Goal: Information Seeking & Learning: Learn about a topic

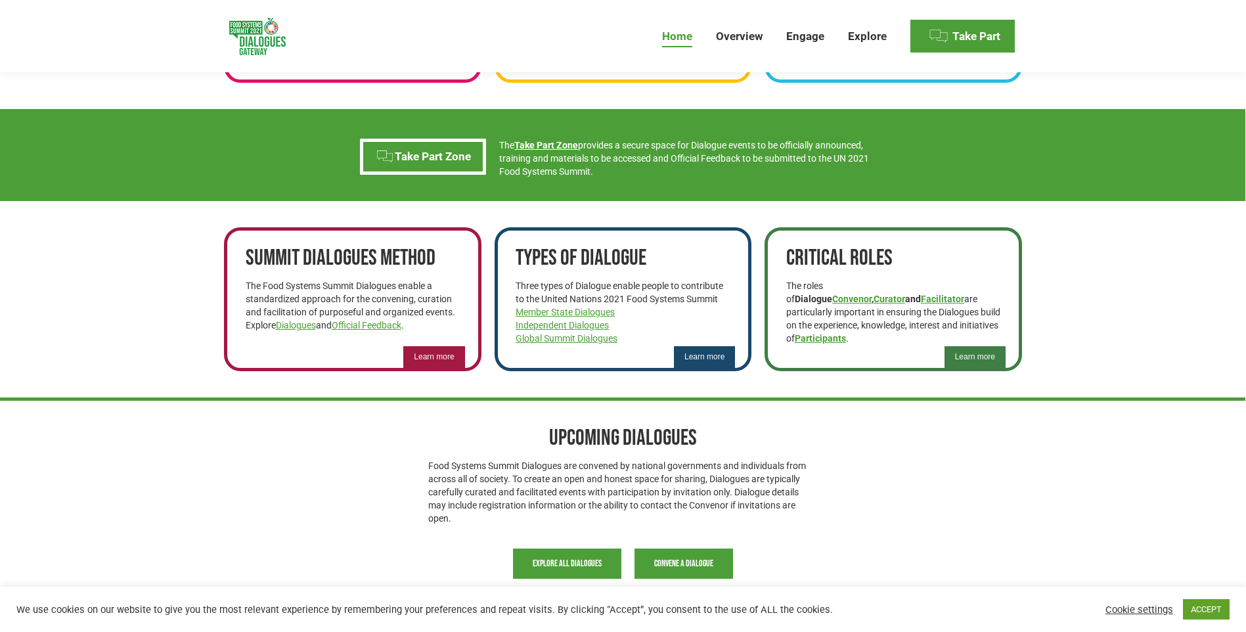
scroll to position [788, 0]
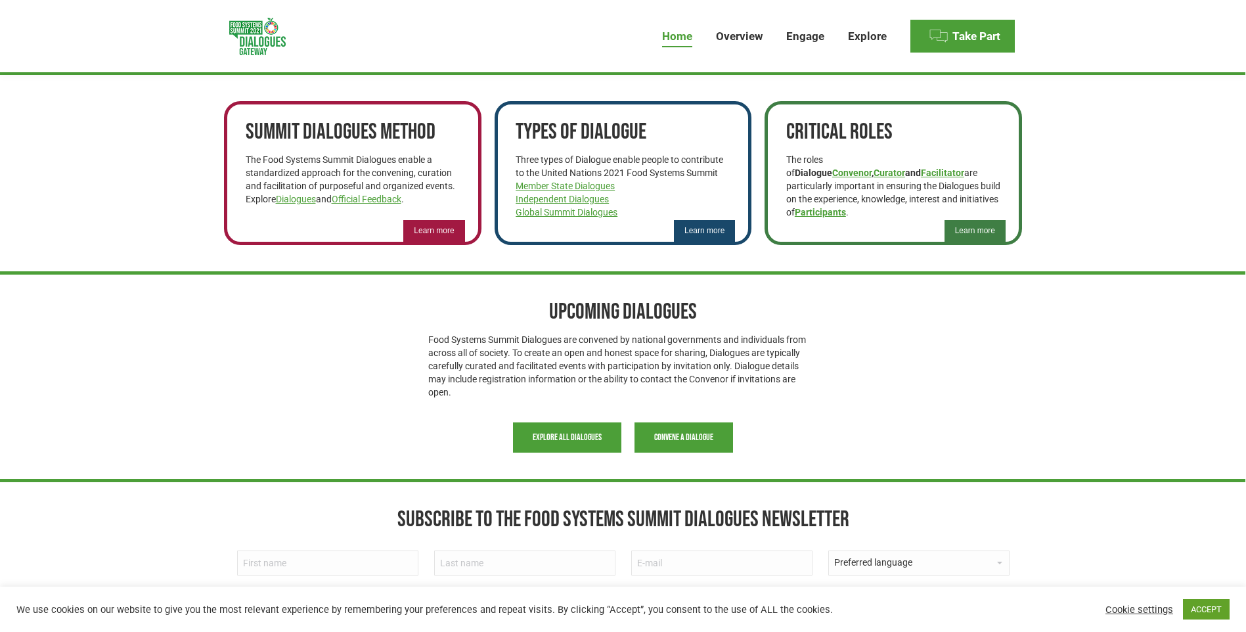
click at [428, 231] on span "Learn more" at bounding box center [434, 230] width 40 height 11
click at [707, 229] on span "Learn more" at bounding box center [704, 230] width 40 height 11
click at [984, 229] on span "Learn more" at bounding box center [975, 230] width 40 height 11
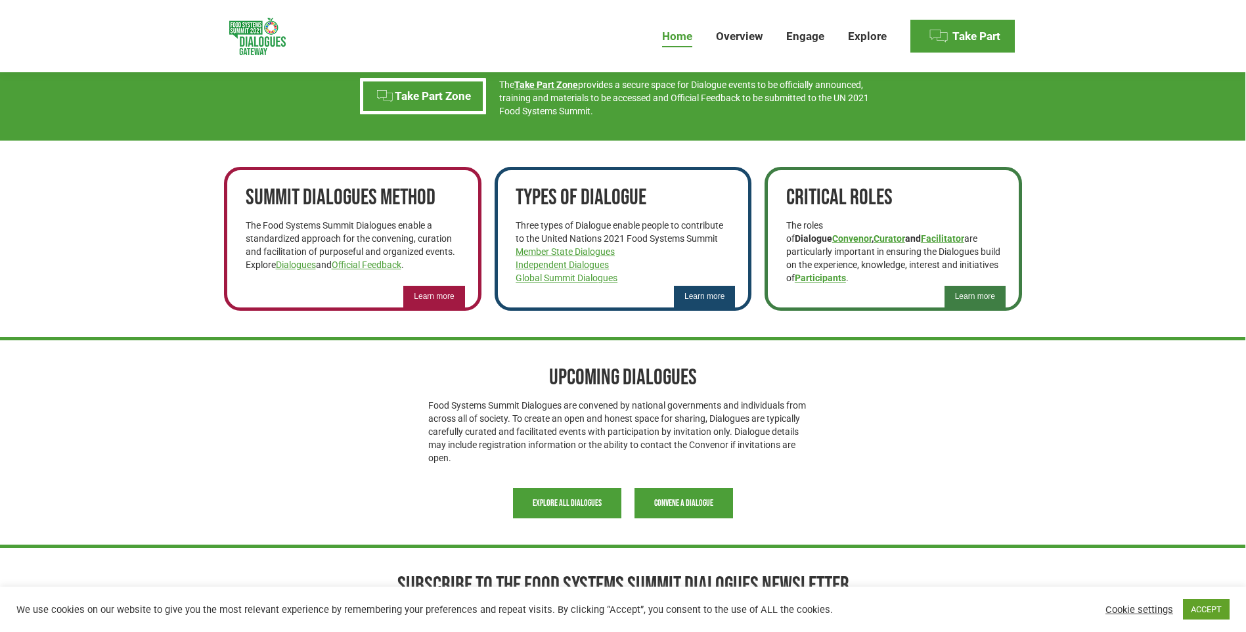
scroll to position [657, 0]
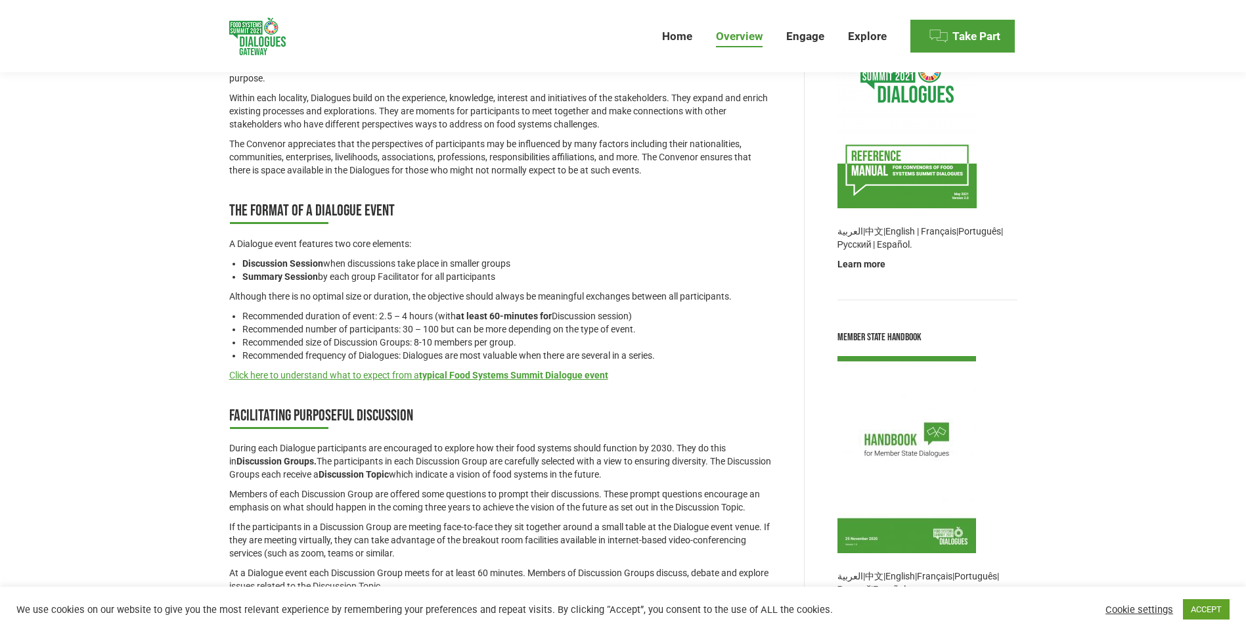
scroll to position [288, 0]
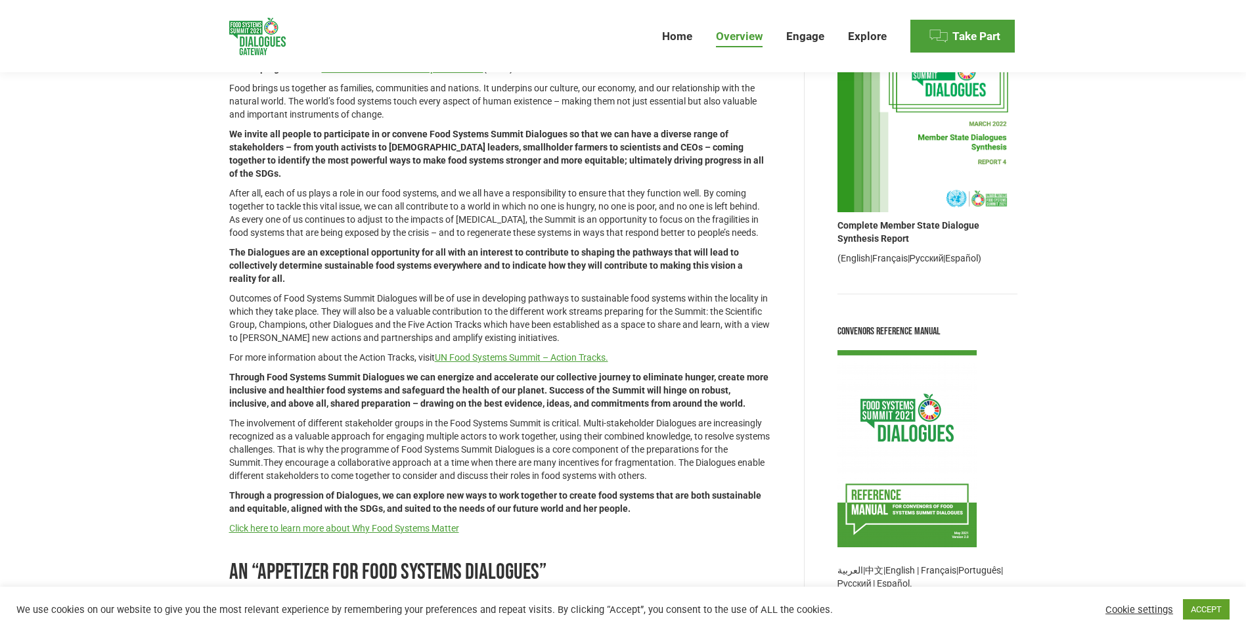
scroll to position [131, 0]
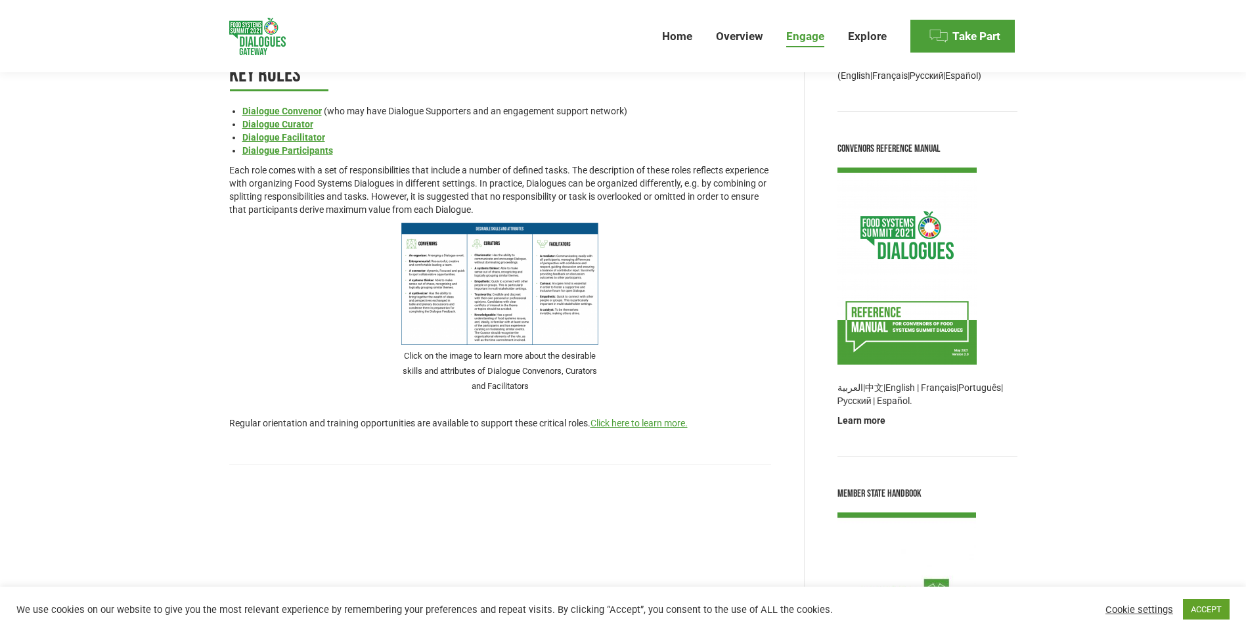
scroll to position [591, 0]
